Goal: Use online tool/utility: Utilize a website feature to perform a specific function

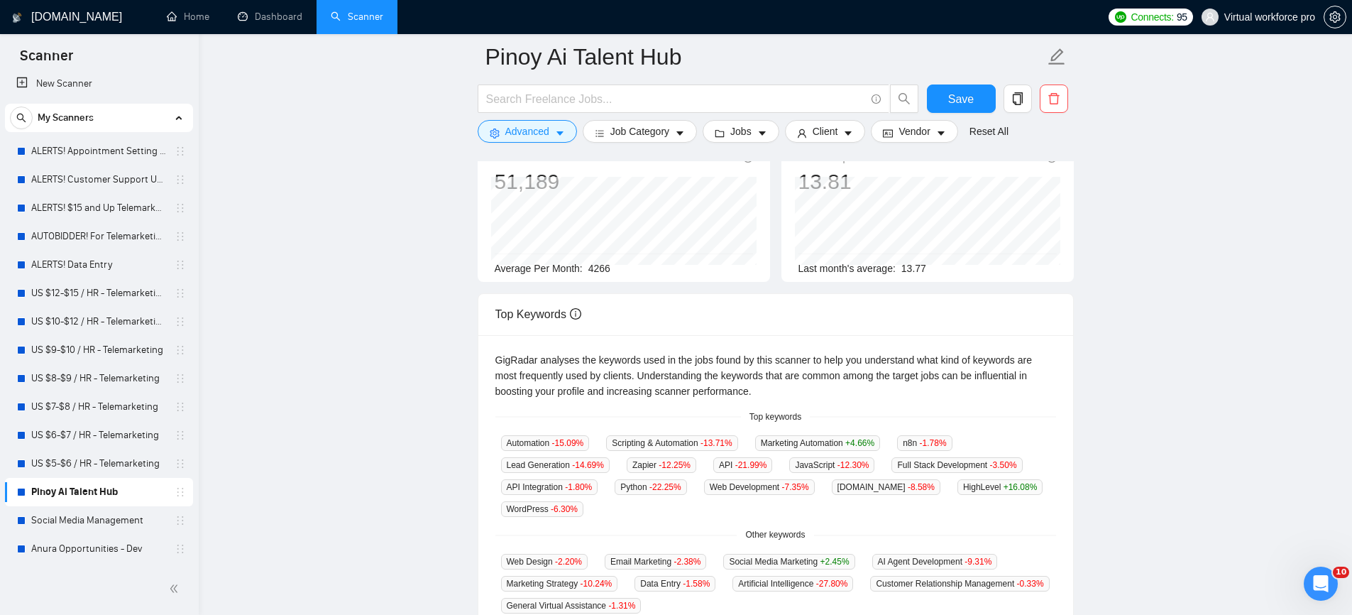
scroll to position [143, 0]
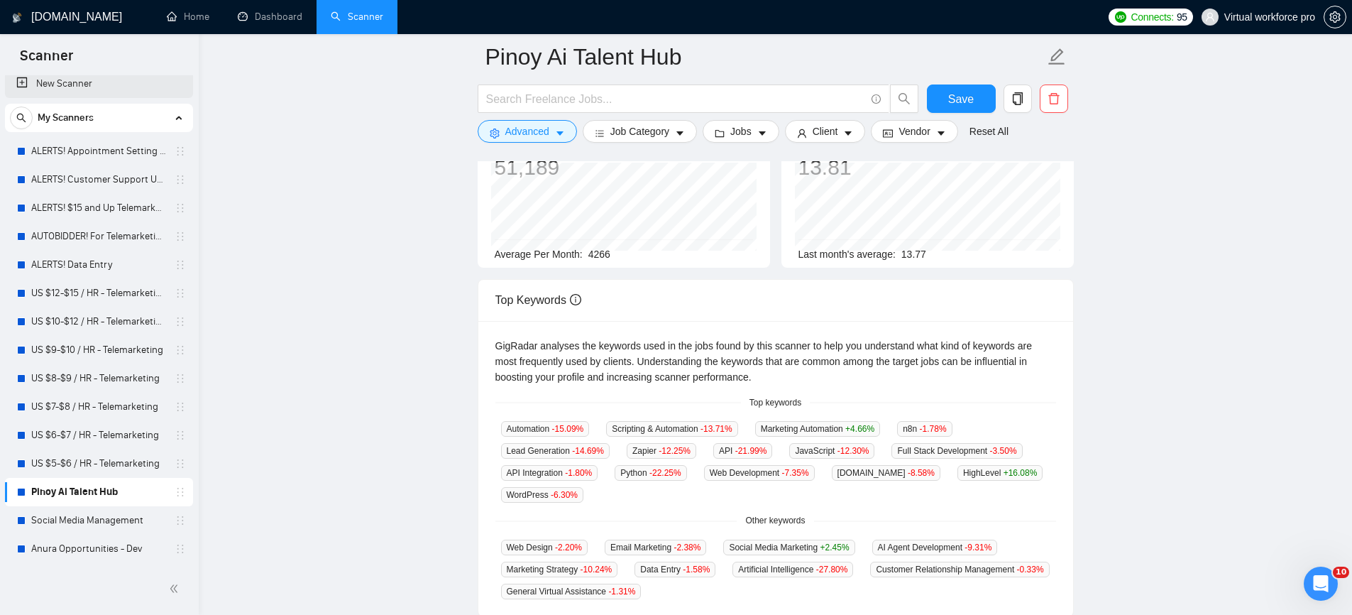
click at [89, 86] on link "New Scanner" at bounding box center [98, 84] width 165 height 28
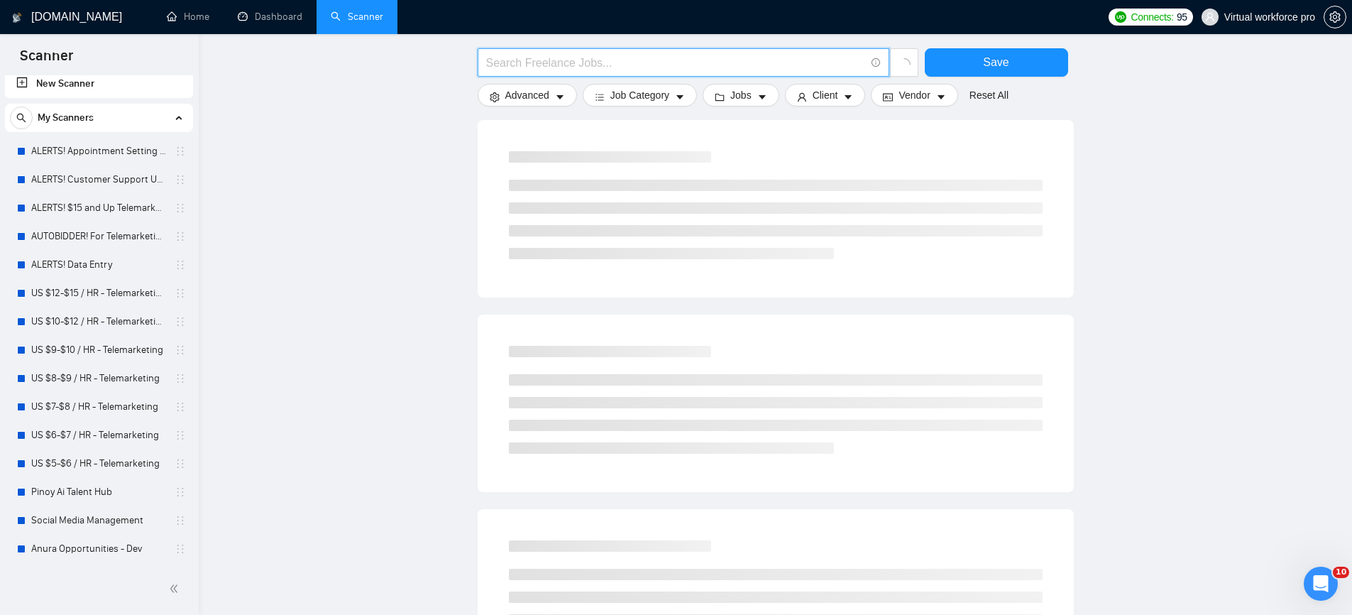
click at [520, 65] on input "text" at bounding box center [675, 63] width 379 height 18
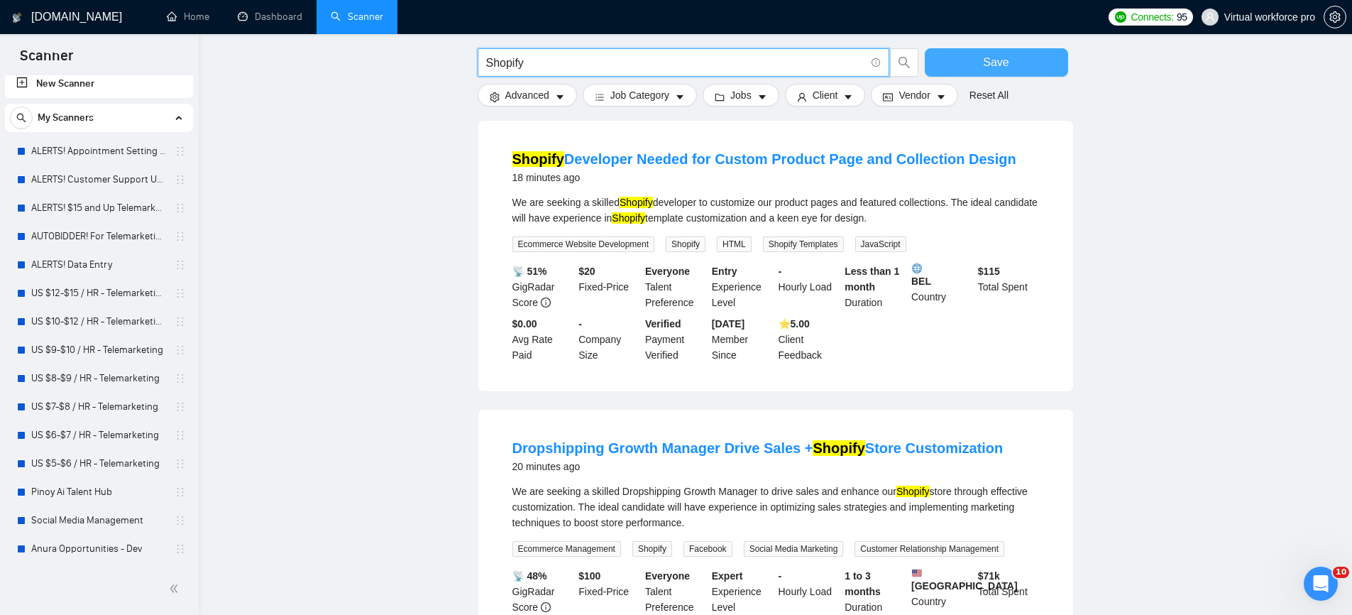
type input "Shopify"
click at [1009, 67] on button "Save" at bounding box center [996, 62] width 143 height 28
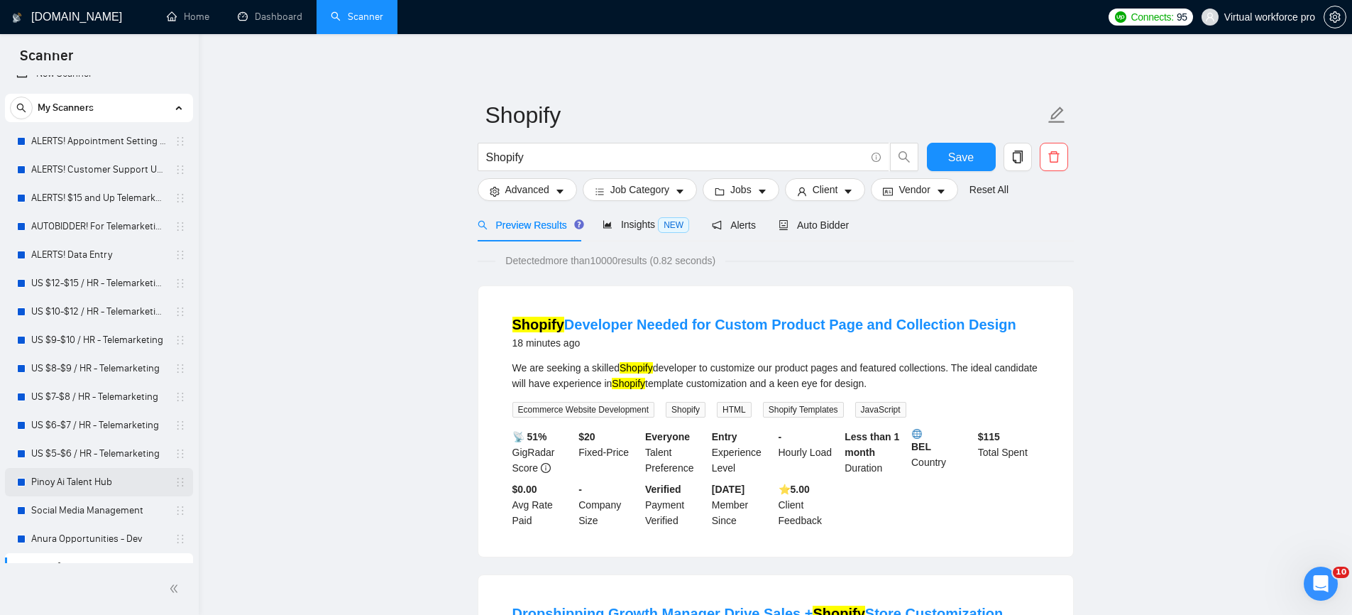
scroll to position [37, 0]
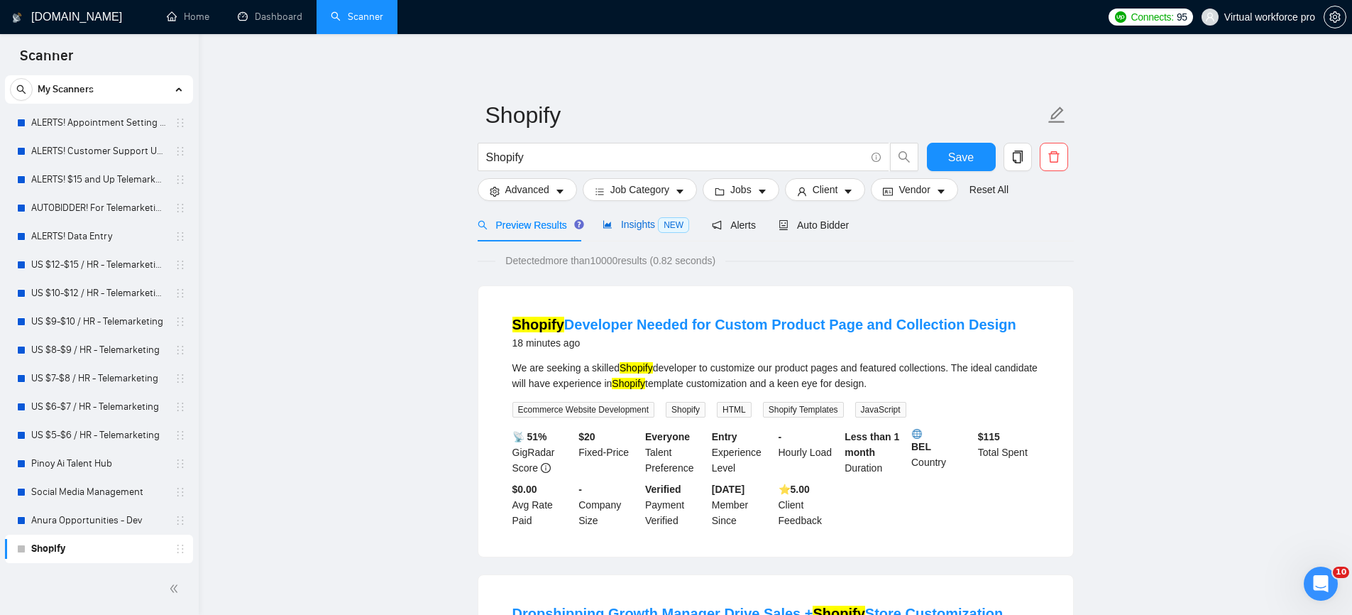
click at [642, 233] on div "Insights NEW" at bounding box center [646, 225] width 87 height 16
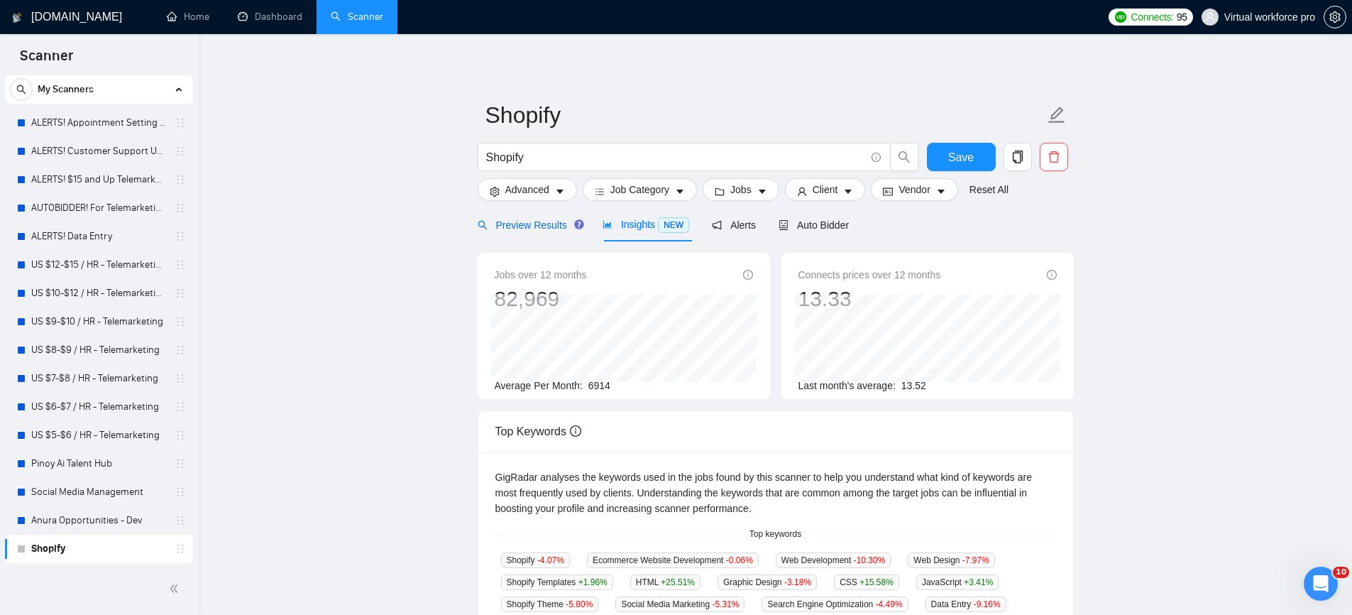
click at [545, 232] on div "Preview Results" at bounding box center [529, 225] width 102 height 16
